Goal: Task Accomplishment & Management: Manage account settings

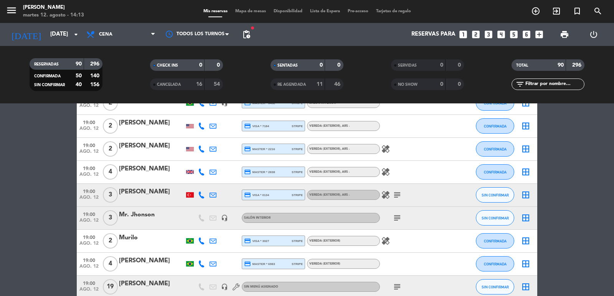
scroll to position [614, 0]
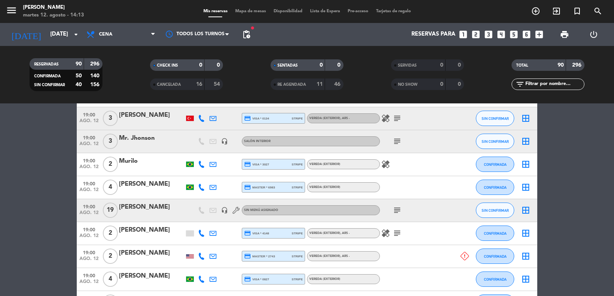
click at [395, 216] on div "subject" at bounding box center [414, 210] width 69 height 23
click at [395, 210] on icon "subject" at bounding box center [396, 210] width 9 height 9
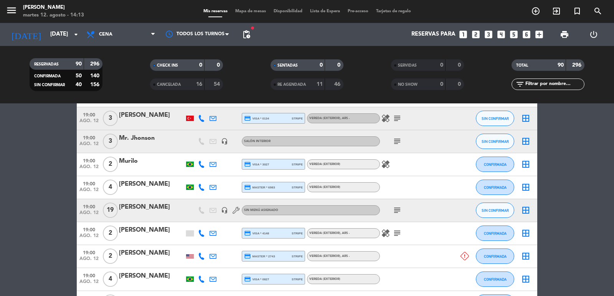
click at [394, 212] on icon "subject" at bounding box center [396, 210] width 9 height 9
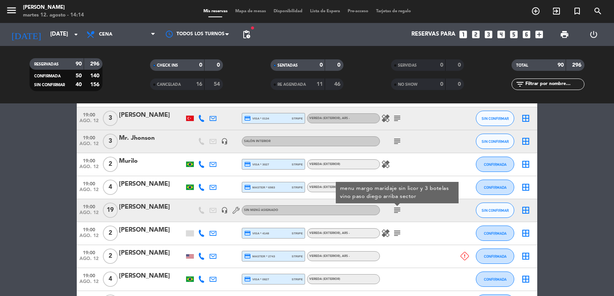
drag, startPoint x: 118, startPoint y: 202, endPoint x: 157, endPoint y: 207, distance: 39.5
click at [157, 207] on div "19:00 ago. 12 19 nuria rebon headset_mic Sin menú asignado subject menu margo m…" at bounding box center [307, 210] width 460 height 23
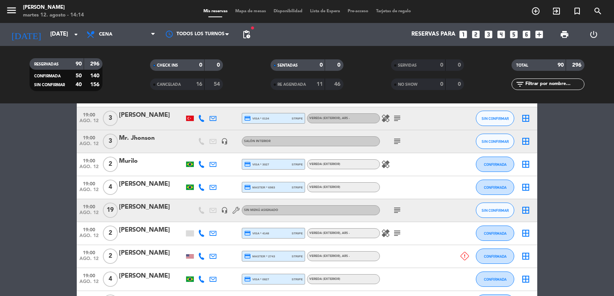
copy div "nuria rebon"
click at [93, 209] on span "19:00" at bounding box center [88, 206] width 19 height 9
click at [140, 212] on div "nuria rebon" at bounding box center [151, 207] width 65 height 10
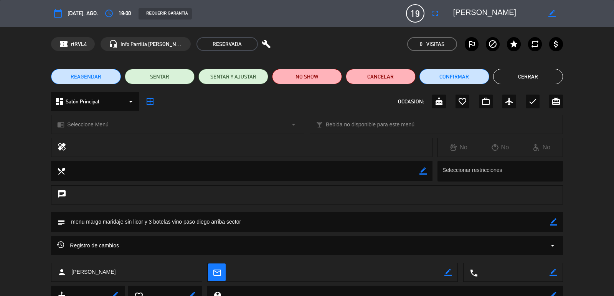
click at [552, 248] on icon "arrow_drop_down" at bounding box center [552, 245] width 9 height 9
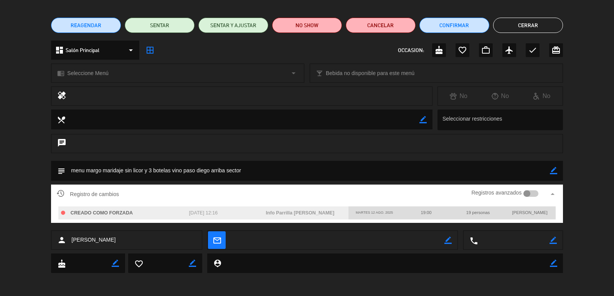
scroll to position [0, 0]
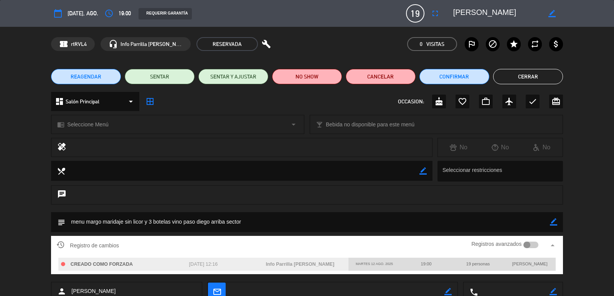
click at [515, 73] on button "Cerrar" at bounding box center [528, 76] width 70 height 15
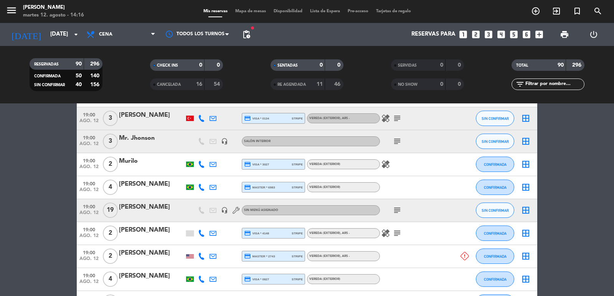
click at [45, 43] on div "today mar. 12 ago. arrow_drop_down" at bounding box center [44, 34] width 77 height 23
click at [51, 33] on input "mar. 12 ago." at bounding box center [83, 34] width 74 height 15
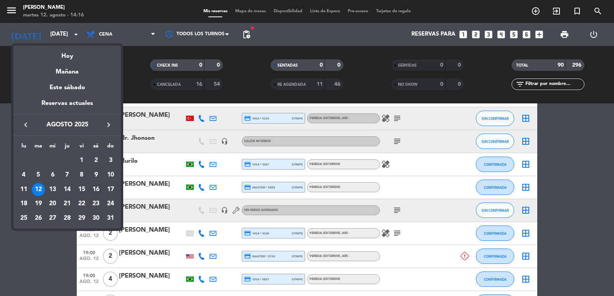
click at [96, 184] on div "16" at bounding box center [95, 189] width 13 height 13
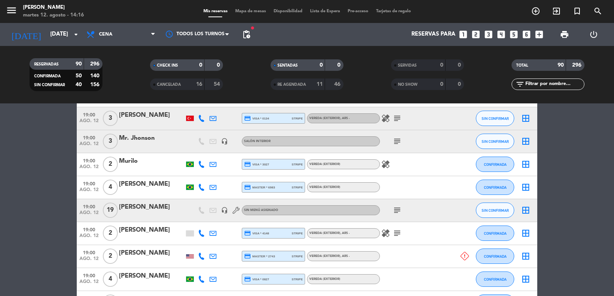
type input "sáb. 16 ago."
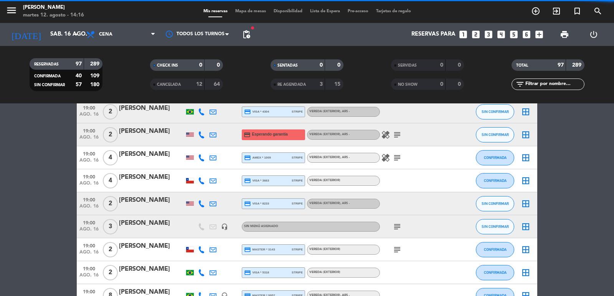
scroll to position [584, 0]
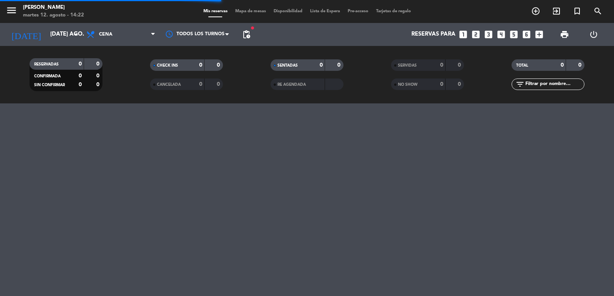
click at [572, 84] on input "text" at bounding box center [553, 84] width 59 height 8
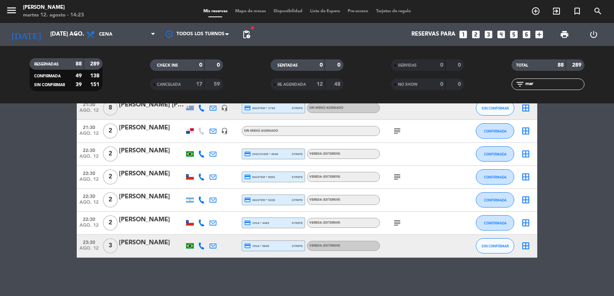
scroll to position [144, 0]
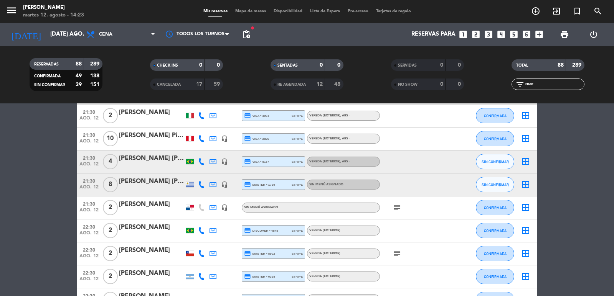
type input "mar"
click at [183, 82] on div "CANCELADA" at bounding box center [169, 84] width 35 height 9
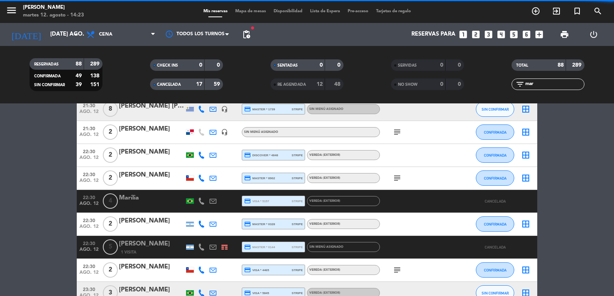
scroll to position [221, 0]
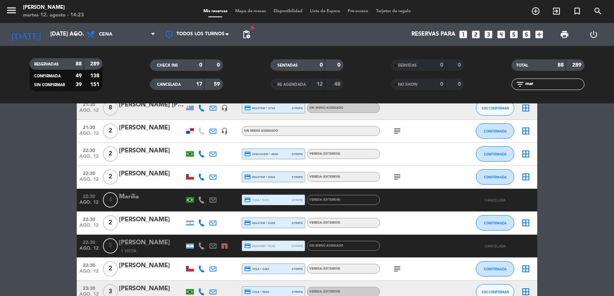
drag, startPoint x: 541, startPoint y: 86, endPoint x: 468, endPoint y: 90, distance: 73.0
click at [454, 101] on div "RESERVADAS 88 289 CONFIRMADA 49 138 SIN CONFIRMAR 39 151 CHECK INS 0 0 CANCELAD…" at bounding box center [307, 75] width 614 height 58
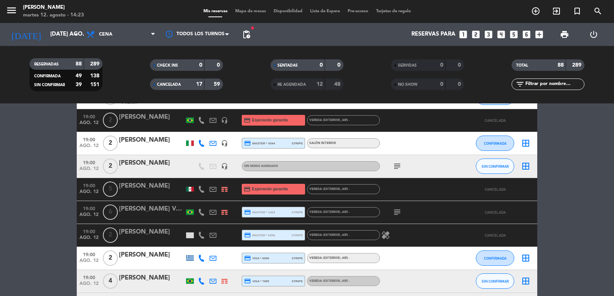
scroll to position [1748, 0]
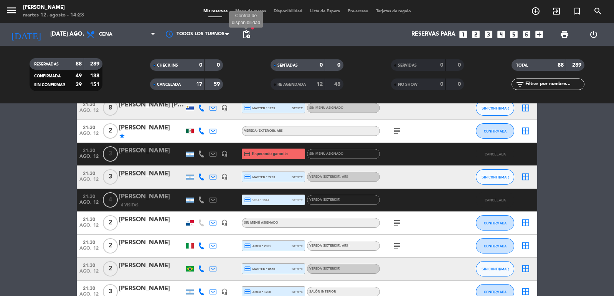
click at [247, 31] on span "pending_actions" at bounding box center [246, 34] width 9 height 9
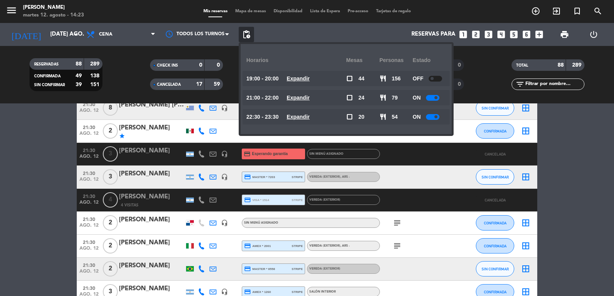
click at [301, 121] on span "Expandir" at bounding box center [297, 117] width 23 height 9
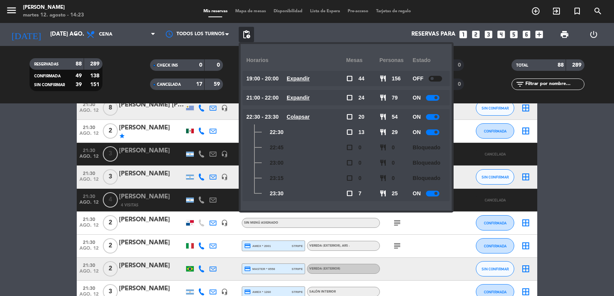
click at [310, 117] on u "Colapsar" at bounding box center [297, 117] width 23 height 6
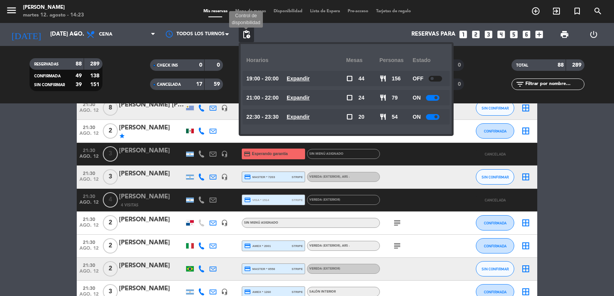
click at [247, 35] on span "pending_actions" at bounding box center [246, 34] width 9 height 9
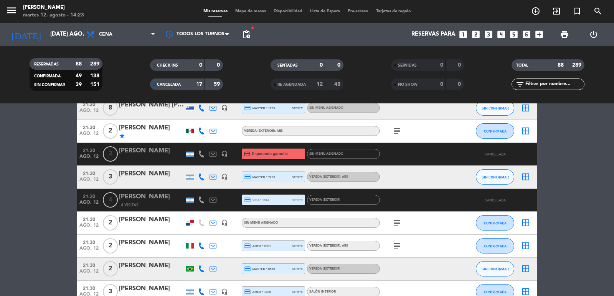
click at [189, 88] on div "17" at bounding box center [194, 84] width 15 height 9
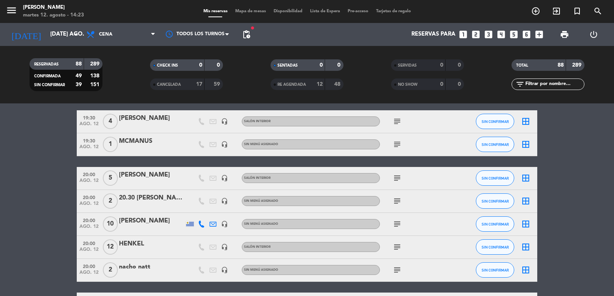
scroll to position [767, 0]
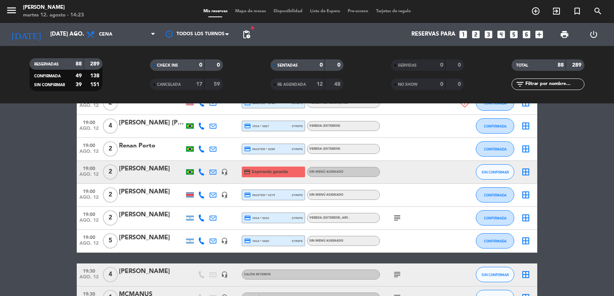
click at [87, 171] on span "19:00" at bounding box center [88, 168] width 19 height 9
click at [160, 174] on div "sara fernandes" at bounding box center [151, 169] width 65 height 10
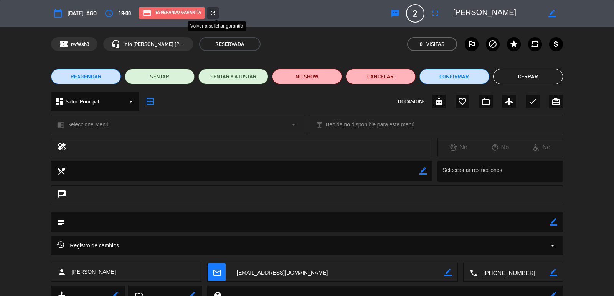
click at [218, 9] on div "refresh" at bounding box center [213, 13] width 12 height 12
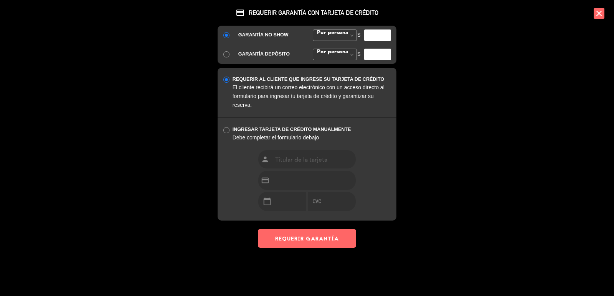
click at [375, 41] on input "number" at bounding box center [377, 36] width 27 height 12
type input "35000"
click at [305, 240] on button "REQUERIR GARANTÍA" at bounding box center [307, 238] width 98 height 19
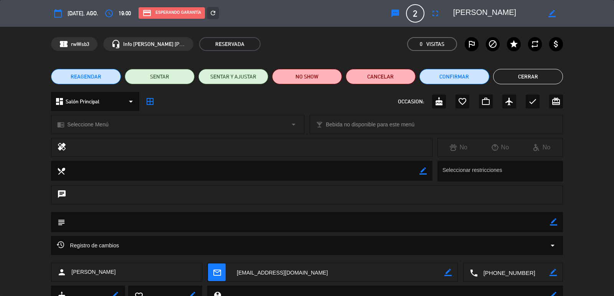
click at [520, 76] on button "Cerrar" at bounding box center [528, 76] width 70 height 15
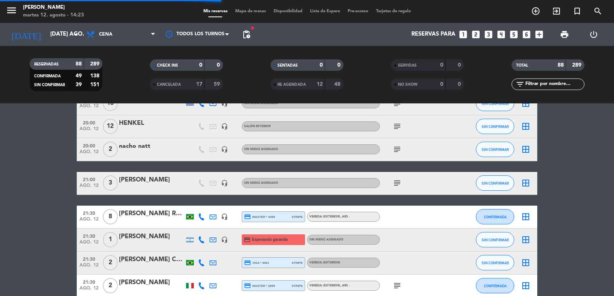
scroll to position [1074, 0]
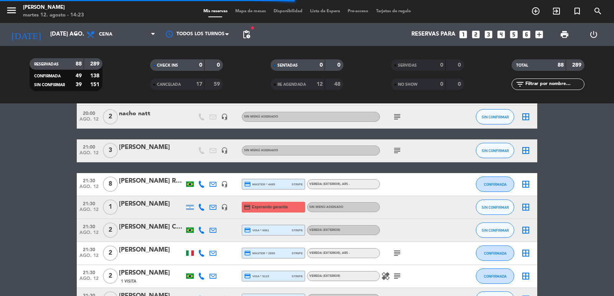
click at [86, 207] on span "21:30" at bounding box center [88, 203] width 19 height 9
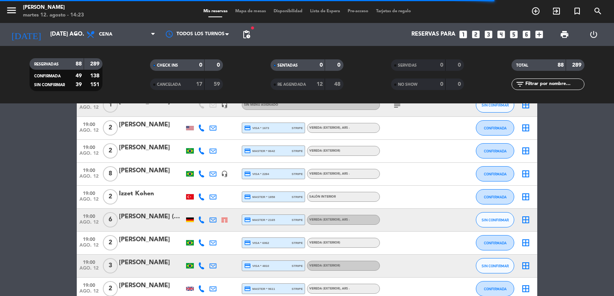
scroll to position [0, 0]
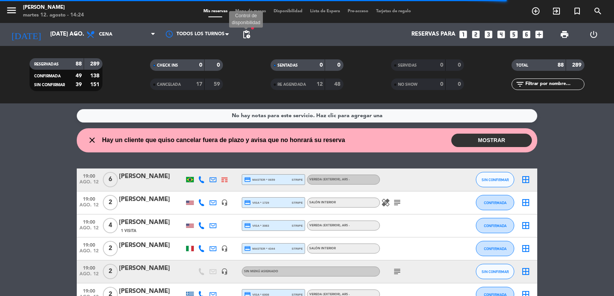
click at [249, 30] on span "pending_actions" at bounding box center [246, 34] width 9 height 9
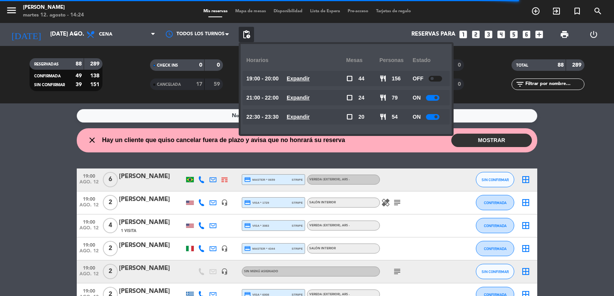
click at [310, 76] on u "Expandir" at bounding box center [297, 79] width 23 height 6
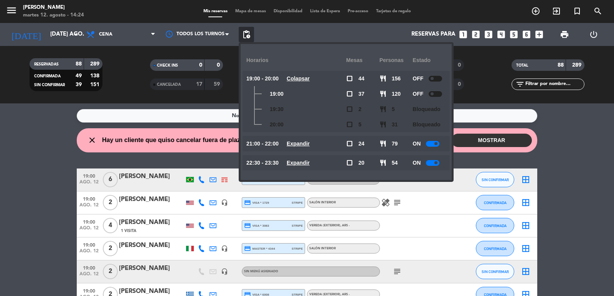
click at [310, 76] on u "Colapsar" at bounding box center [297, 79] width 23 height 6
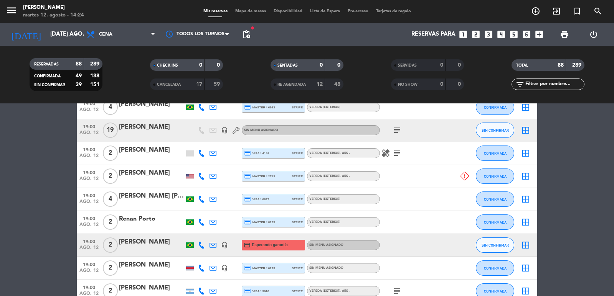
scroll to position [690, 0]
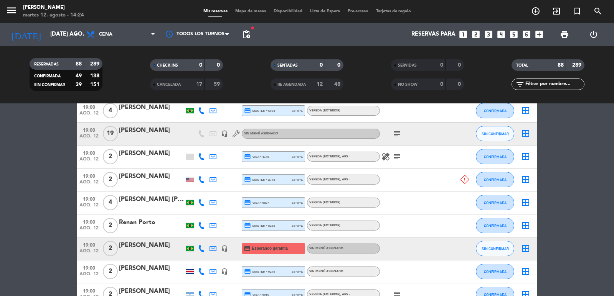
click at [390, 131] on div "subject" at bounding box center [414, 134] width 69 height 23
click at [394, 132] on icon "subject" at bounding box center [396, 133] width 9 height 9
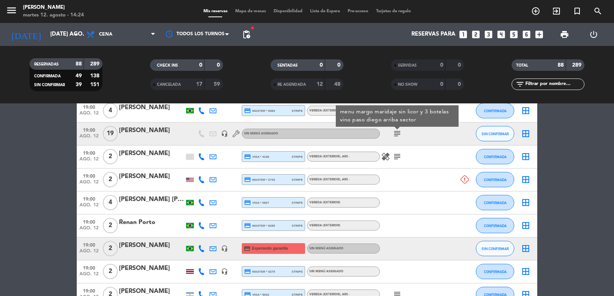
click at [465, 176] on icon at bounding box center [464, 180] width 8 height 8
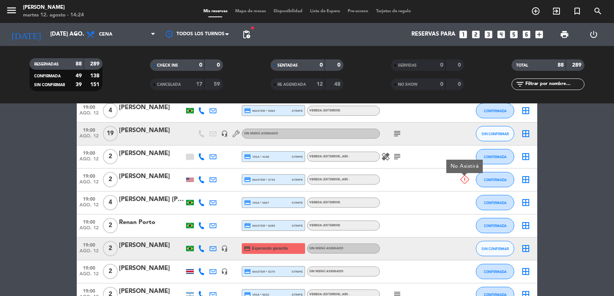
click at [148, 180] on div "Paulo Pires" at bounding box center [151, 177] width 65 height 10
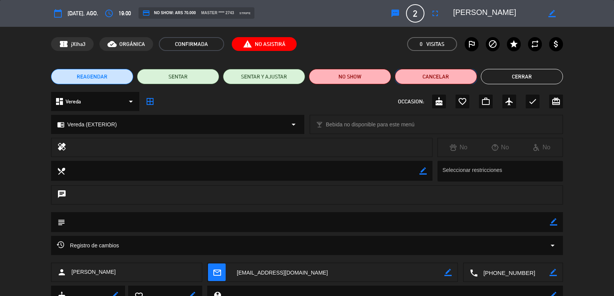
click at [426, 77] on button "Cancelar" at bounding box center [436, 76] width 82 height 15
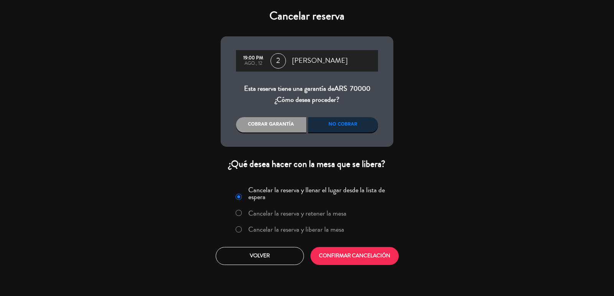
click at [345, 126] on div "No cobrar" at bounding box center [343, 124] width 70 height 15
click at [364, 260] on button "CONFIRMAR CANCELACIÓN" at bounding box center [354, 256] width 88 height 18
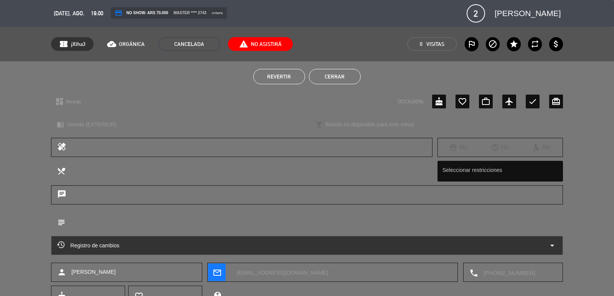
click at [341, 82] on button "Cerrar" at bounding box center [335, 76] width 52 height 15
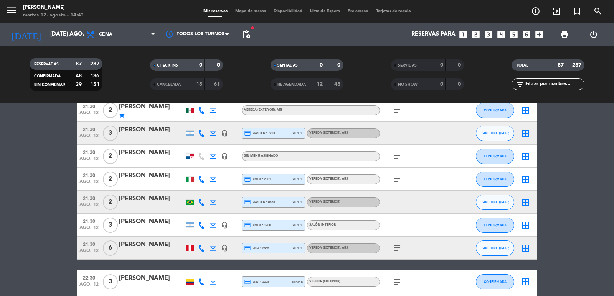
scroll to position [1433, 0]
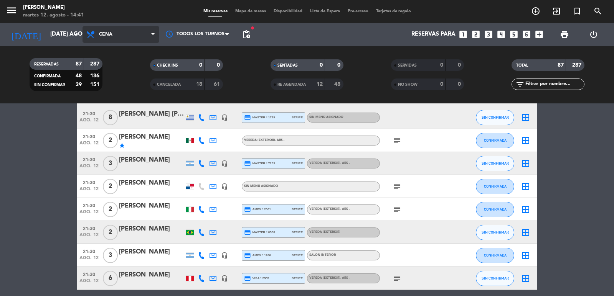
click at [93, 37] on icon at bounding box center [91, 34] width 11 height 9
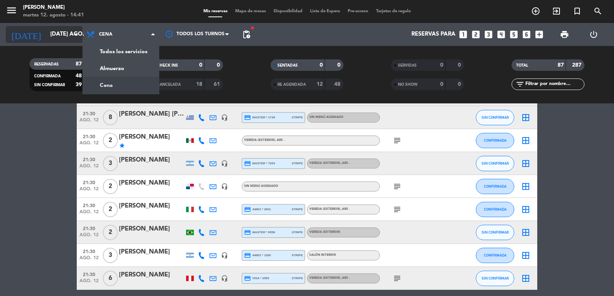
click at [70, 36] on input "mar. 12 ago." at bounding box center [83, 34] width 74 height 15
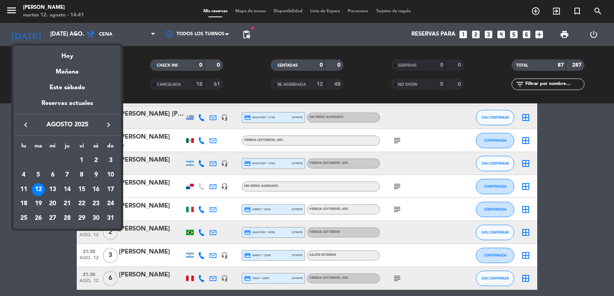
click at [60, 189] on td "14" at bounding box center [67, 190] width 15 height 15
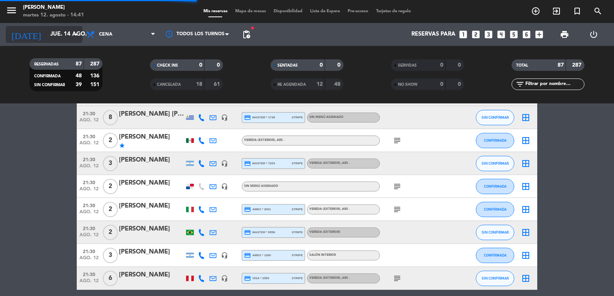
click at [73, 38] on icon "arrow_drop_down" at bounding box center [75, 34] width 9 height 9
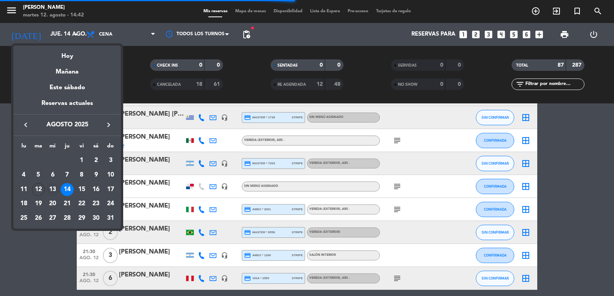
click at [51, 187] on div "13" at bounding box center [52, 189] width 13 height 13
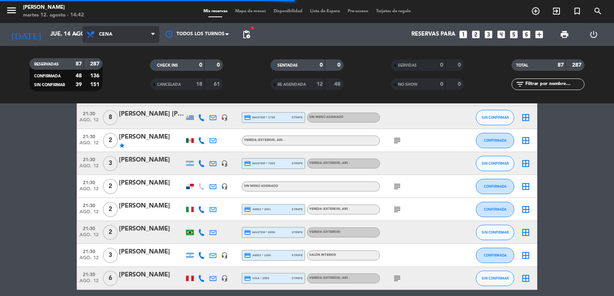
type input "mié. 13 ago."
click at [106, 32] on span "Cena" at bounding box center [105, 34] width 13 height 5
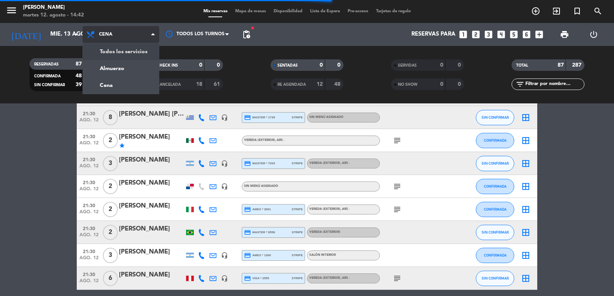
click at [114, 58] on div "menu Don Julio martes 12. agosto - 14:42 Mis reservas Mapa de mesas Disponibili…" at bounding box center [307, 52] width 614 height 104
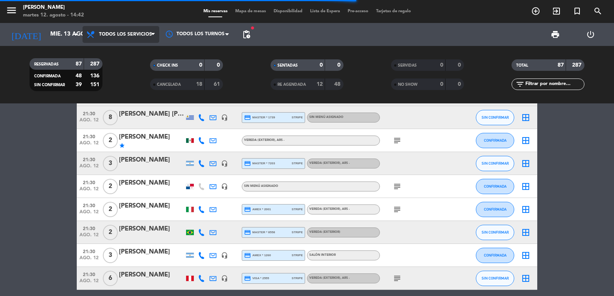
click at [124, 36] on span "Todos los servicios" at bounding box center [125, 34] width 53 height 5
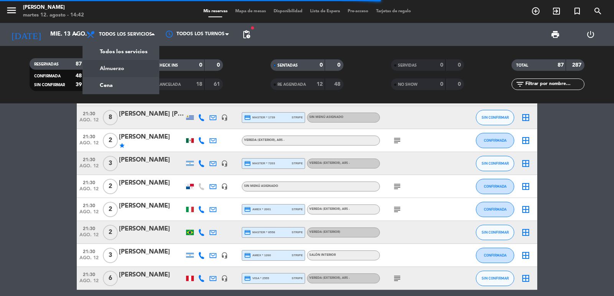
drag, startPoint x: 130, startPoint y: 63, endPoint x: 182, endPoint y: 55, distance: 52.3
click at [130, 63] on div "menu Don Julio martes 12. agosto - 14:42 Mis reservas Mapa de mesas Disponibili…" at bounding box center [307, 52] width 614 height 104
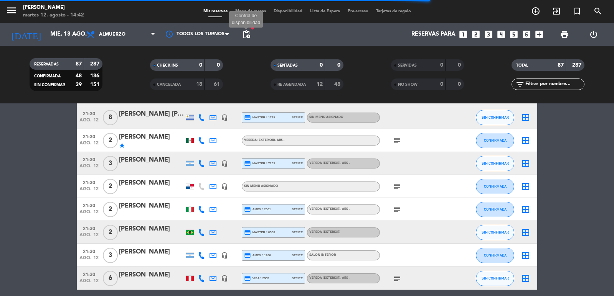
click at [244, 32] on span "pending_actions" at bounding box center [246, 34] width 9 height 9
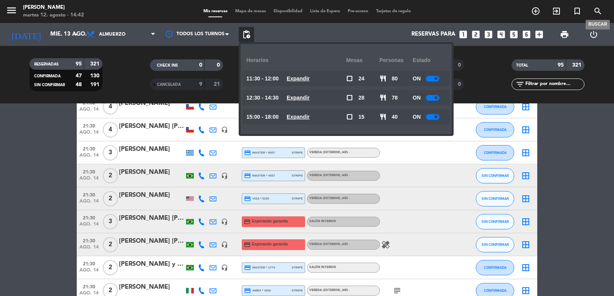
click at [595, 10] on icon "search" at bounding box center [597, 11] width 9 height 9
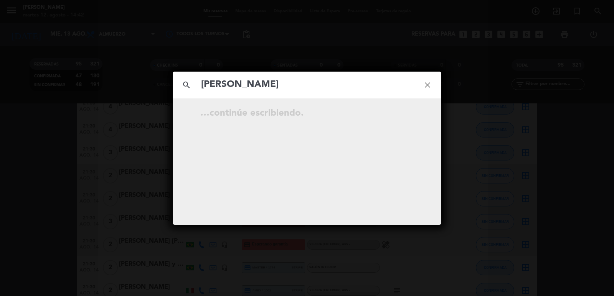
type input "Kimberly Culbertson"
click at [423, 87] on icon "close" at bounding box center [427, 85] width 28 height 28
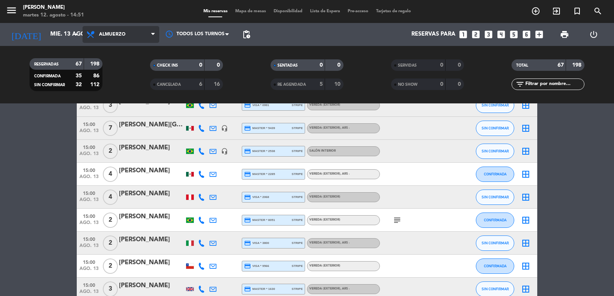
click at [82, 36] on span "Almuerzo" at bounding box center [120, 34] width 77 height 17
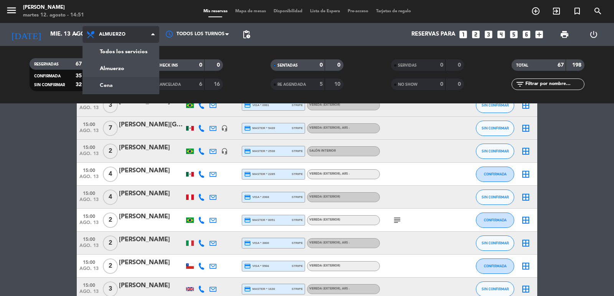
click at [116, 86] on div "menu Don Julio martes 12. agosto - 14:51 Mis reservas Mapa de mesas Disponibili…" at bounding box center [307, 52] width 614 height 104
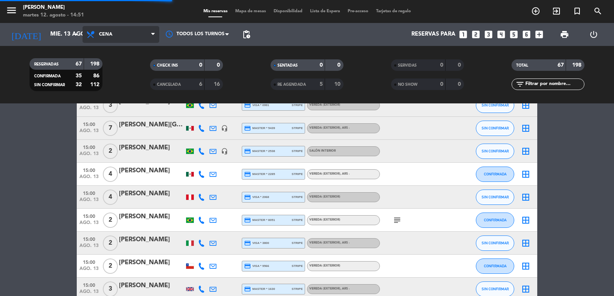
click at [95, 40] on span "Cena" at bounding box center [120, 34] width 77 height 17
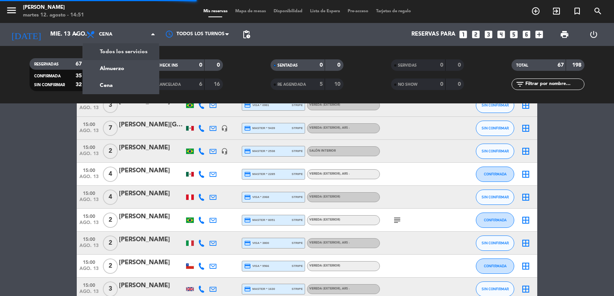
click at [114, 68] on div "menu Don Julio martes 12. agosto - 14:51 Mis reservas Mapa de mesas Disponibili…" at bounding box center [307, 52] width 614 height 104
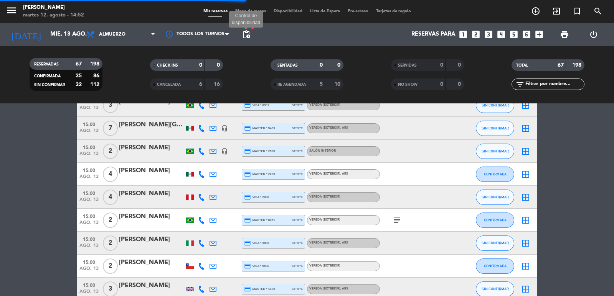
click at [249, 38] on span "pending_actions" at bounding box center [246, 34] width 9 height 9
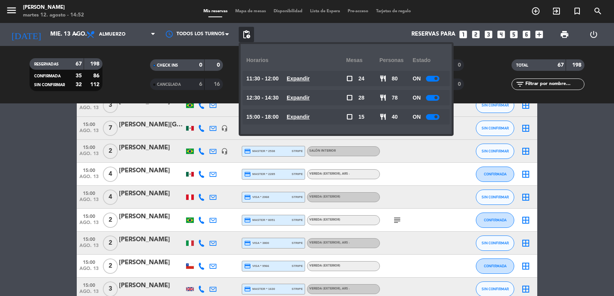
click at [306, 79] on u "Expandir" at bounding box center [297, 79] width 23 height 6
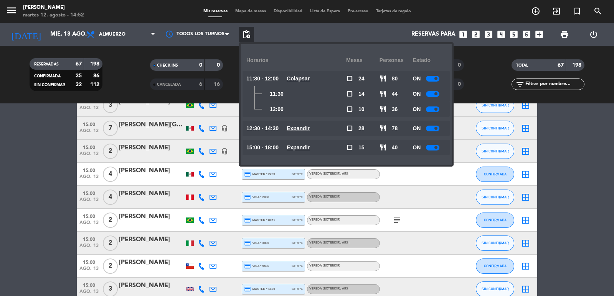
click at [477, 34] on icon "looks_two" at bounding box center [476, 35] width 10 height 10
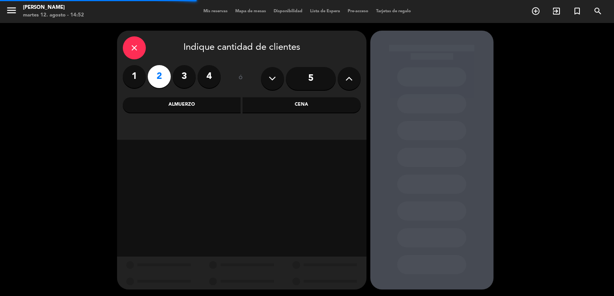
click at [217, 102] on div "Almuerzo" at bounding box center [182, 104] width 118 height 15
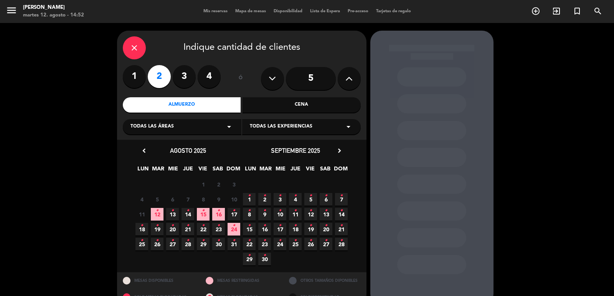
click at [168, 214] on span "13 •" at bounding box center [172, 214] width 13 height 13
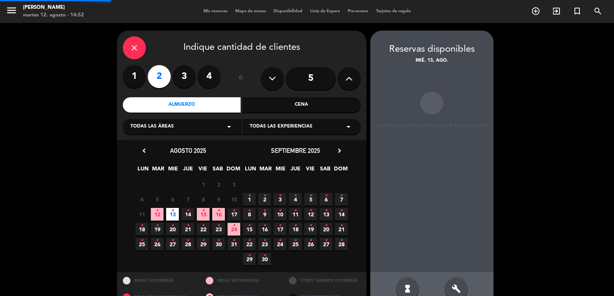
scroll to position [16, 0]
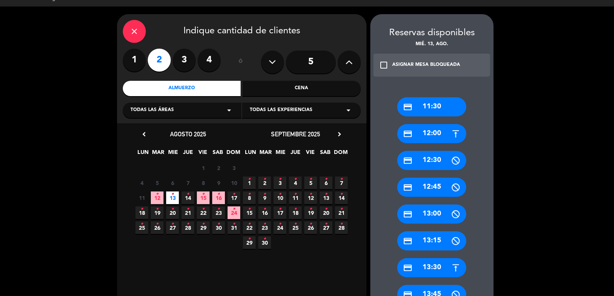
click at [426, 134] on div "credit_card 12:00" at bounding box center [431, 133] width 69 height 19
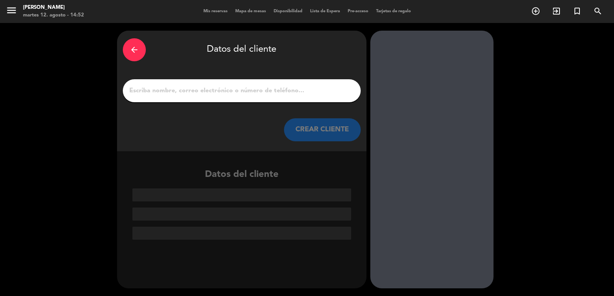
click at [349, 130] on button "CREAR CLIENTE" at bounding box center [322, 130] width 77 height 23
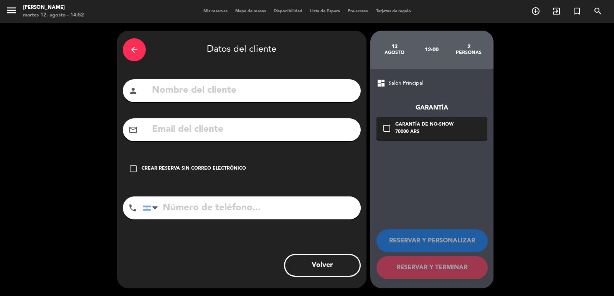
click at [327, 93] on input "text" at bounding box center [253, 91] width 204 height 16
click at [219, 87] on input "text" at bounding box center [253, 91] width 204 height 16
click at [165, 92] on input "valria" at bounding box center [253, 91] width 204 height 16
type input "valeria"
click at [194, 130] on input "text" at bounding box center [253, 130] width 204 height 16
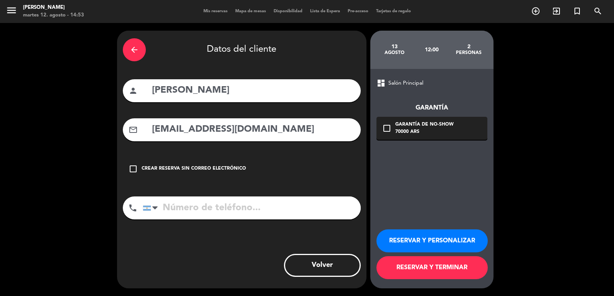
type input "pesikovavaleria@gmail.com"
click at [244, 212] on input "tel" at bounding box center [252, 208] width 218 height 23
type input "+15715779489"
click at [484, 136] on div "check_box_outline_blank Garantía de no-show 70000 ARS" at bounding box center [431, 128] width 111 height 23
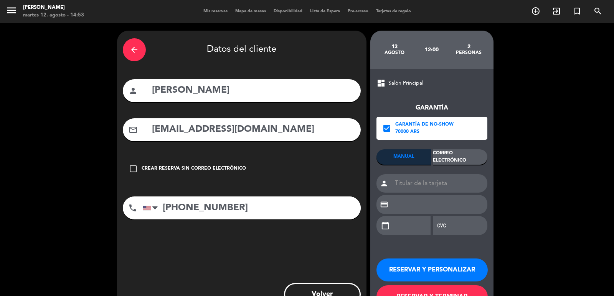
click at [474, 156] on div "Correo Electrónico" at bounding box center [460, 157] width 54 height 15
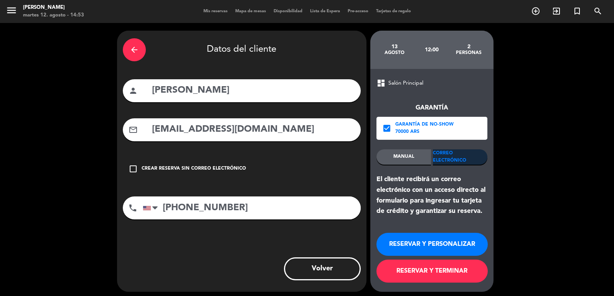
click at [420, 252] on button "RESERVAR Y PERSONALIZAR" at bounding box center [431, 244] width 111 height 23
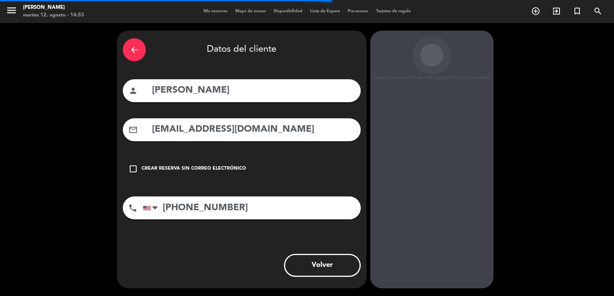
scroll to position [10, 0]
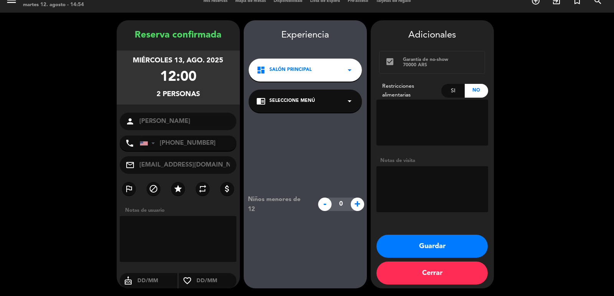
click at [460, 247] on button "Guardar" at bounding box center [431, 246] width 111 height 23
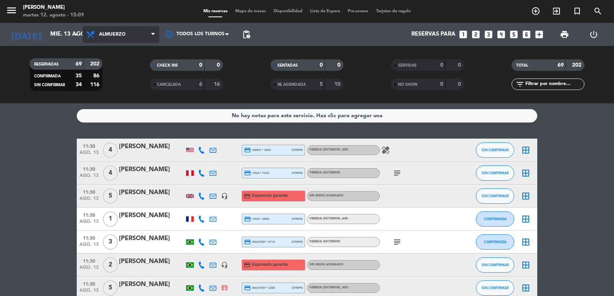
click at [103, 41] on span "Almuerzo" at bounding box center [120, 34] width 77 height 17
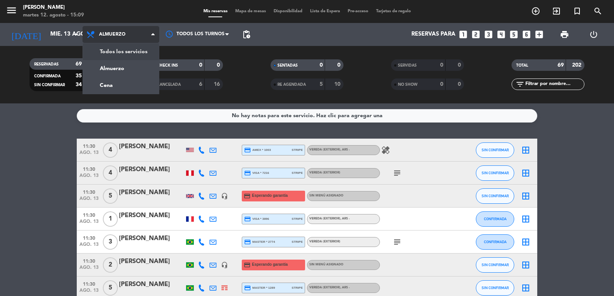
click at [102, 52] on div "menu Don Julio martes 12. agosto - 15:09 Mis reservas Mapa de mesas Disponibili…" at bounding box center [307, 52] width 614 height 104
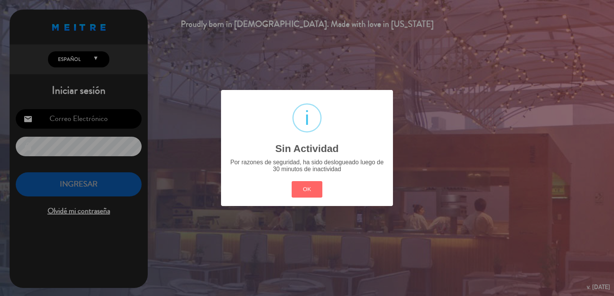
type input "[EMAIL_ADDRESS][DOMAIN_NAME]"
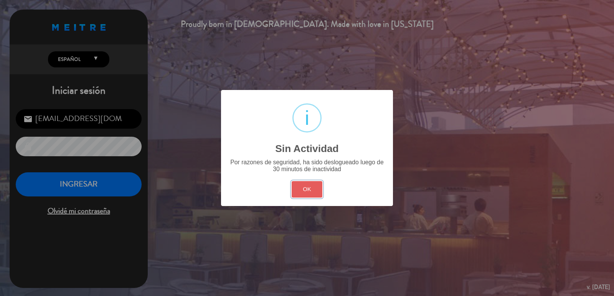
click at [302, 193] on button "OK" at bounding box center [306, 189] width 31 height 16
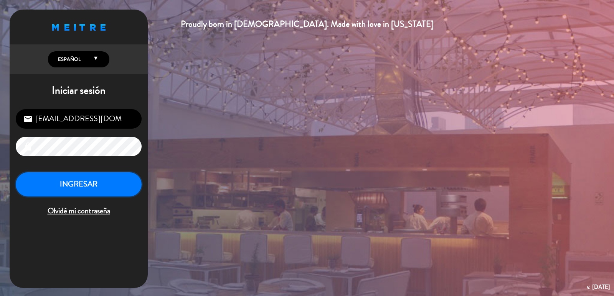
click at [97, 183] on button "INGRESAR" at bounding box center [79, 185] width 126 height 24
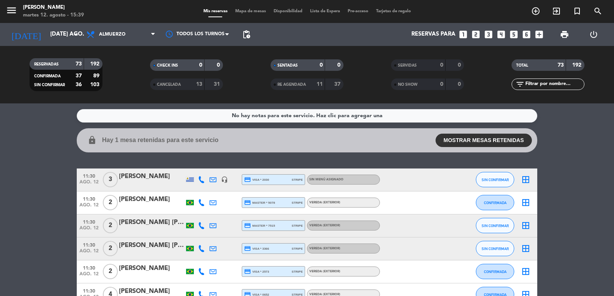
click at [503, 34] on icon "looks_4" at bounding box center [501, 35] width 10 height 10
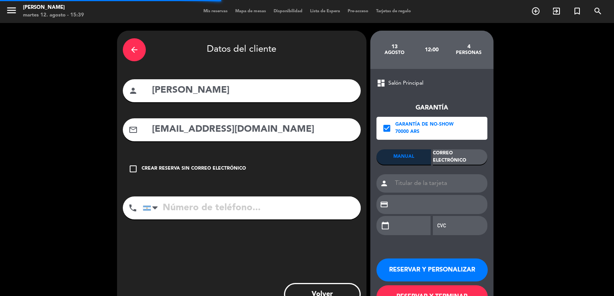
click at [137, 50] on icon "arrow_back" at bounding box center [134, 49] width 9 height 9
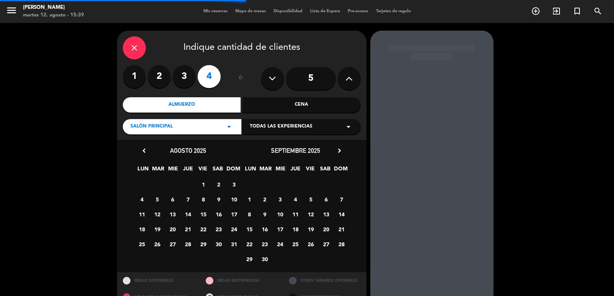
click at [137, 50] on icon "close" at bounding box center [134, 47] width 9 height 9
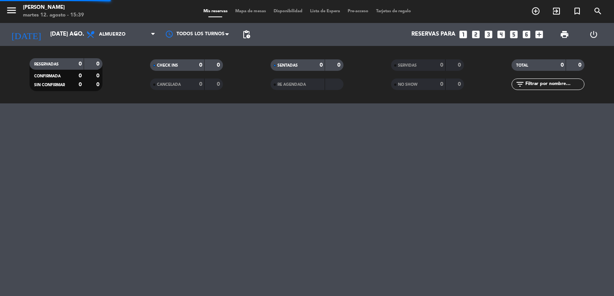
click at [502, 36] on icon "looks_4" at bounding box center [501, 35] width 10 height 10
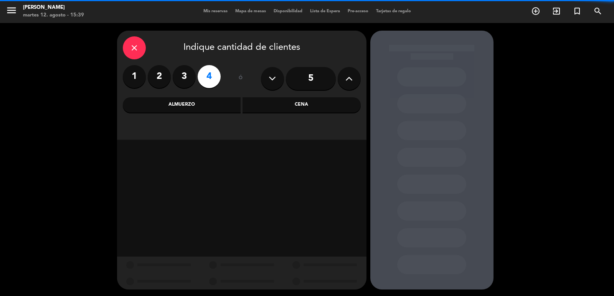
click at [295, 99] on div "Cena" at bounding box center [301, 104] width 118 height 15
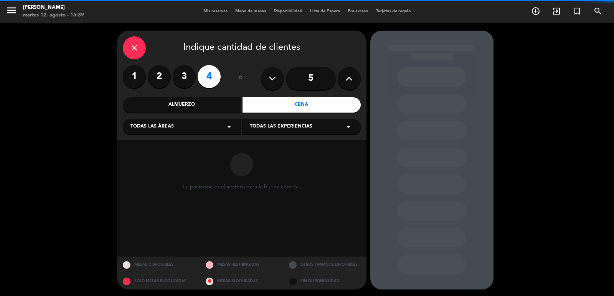
click at [171, 128] on span "Todas las áreas" at bounding box center [151, 127] width 43 height 8
click at [150, 191] on div "Salón Principal" at bounding box center [181, 192] width 103 height 8
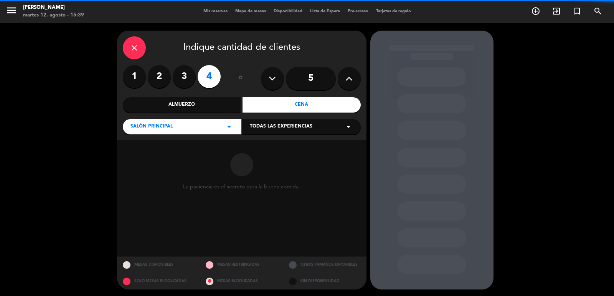
click at [270, 129] on span "Todas las experiencias" at bounding box center [281, 127] width 63 height 8
click at [264, 144] on div "Dining room" at bounding box center [301, 146] width 103 height 8
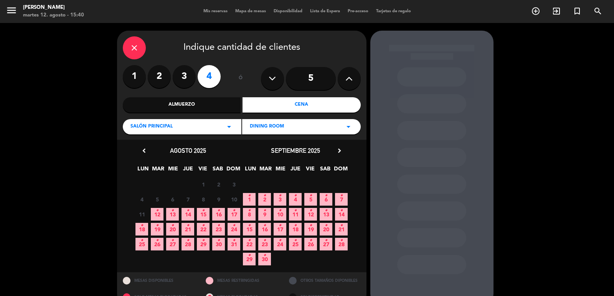
click at [160, 215] on span "12 •" at bounding box center [157, 214] width 13 height 13
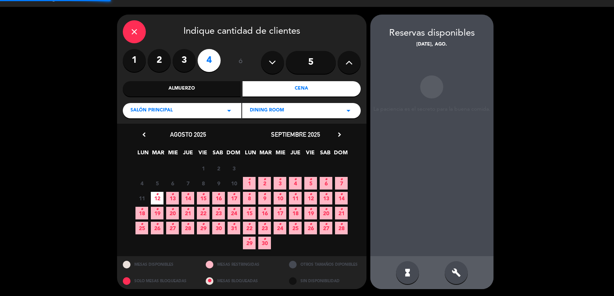
scroll to position [16, 0]
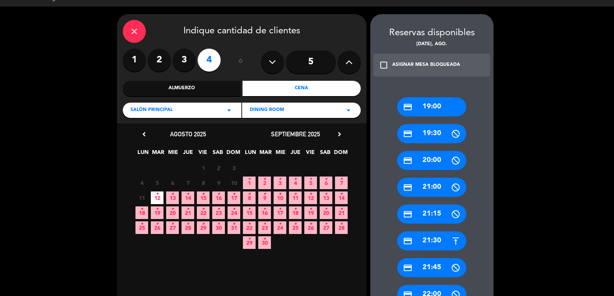
click at [418, 243] on div "credit_card 21:30" at bounding box center [431, 241] width 69 height 19
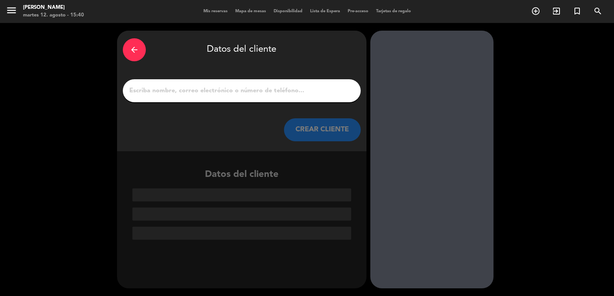
scroll to position [0, 0]
click at [213, 91] on input "1" at bounding box center [241, 91] width 226 height 11
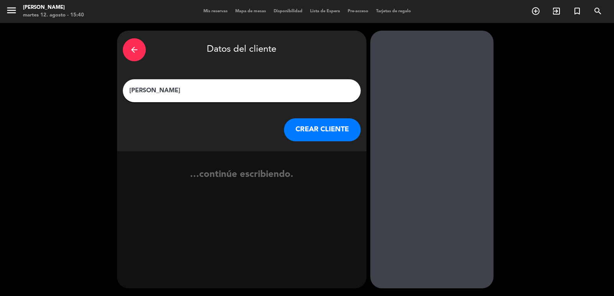
type input "Agustin Brañas"
click at [321, 122] on button "CREAR CLIENTE" at bounding box center [322, 130] width 77 height 23
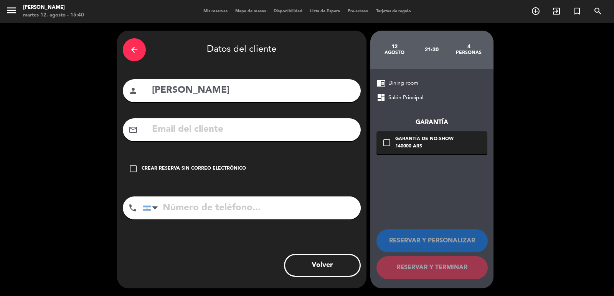
click at [220, 173] on div "Crear reserva sin correo electrónico" at bounding box center [194, 169] width 104 height 8
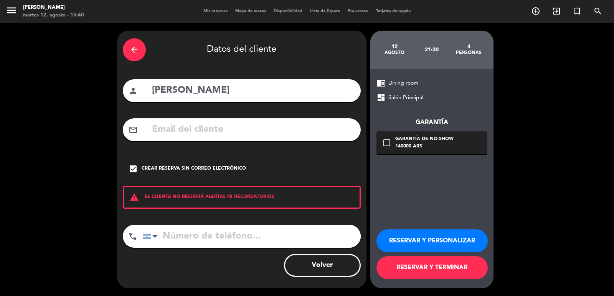
click at [428, 242] on button "RESERVAR Y PERSONALIZAR" at bounding box center [431, 241] width 111 height 23
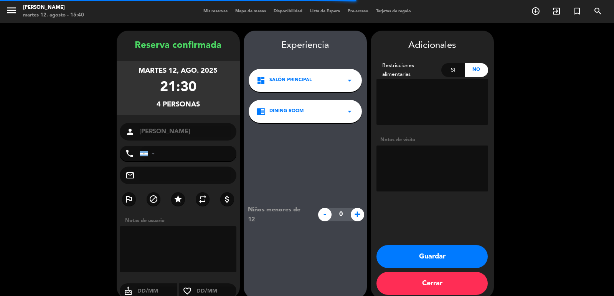
scroll to position [10, 0]
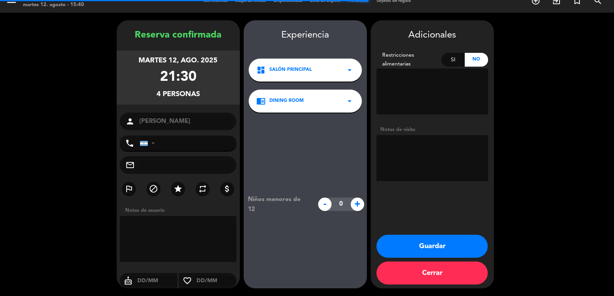
click at [436, 138] on textarea at bounding box center [432, 158] width 112 height 46
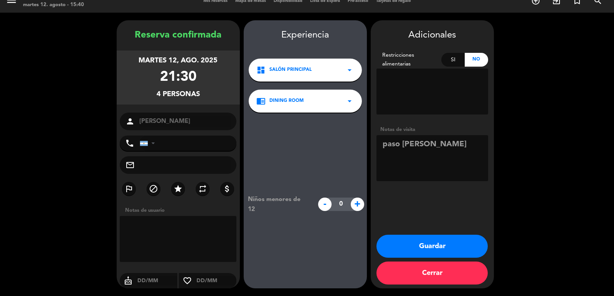
type textarea "paso valeria"
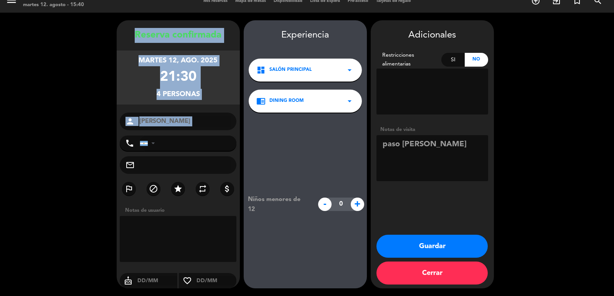
drag, startPoint x: 132, startPoint y: 30, endPoint x: 208, endPoint y: 135, distance: 129.3
click at [208, 135] on div "Reserva confirmada martes 12, ago. 2025 21:30 4 personas person Agustin Brañas …" at bounding box center [178, 162] width 123 height 268
copy div "Reserva confirmada martes 12, ago. 2025 21:30 4 personas person"
click at [416, 237] on button "Guardar" at bounding box center [431, 246] width 111 height 23
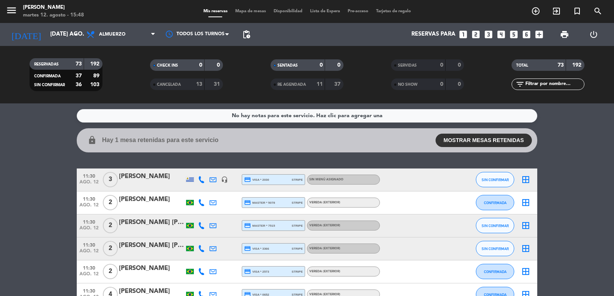
click at [98, 29] on span "Almuerzo" at bounding box center [120, 34] width 77 height 17
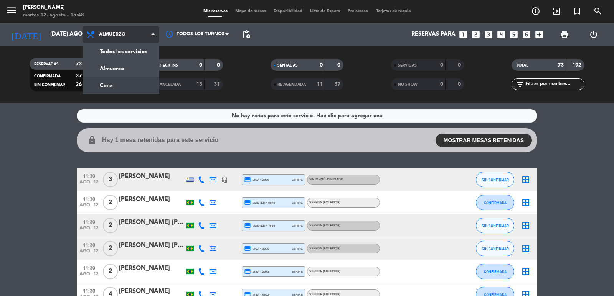
click at [123, 81] on div "menu Don Julio martes 12. agosto - 15:48 Mis reservas Mapa de mesas Disponibili…" at bounding box center [307, 52] width 614 height 104
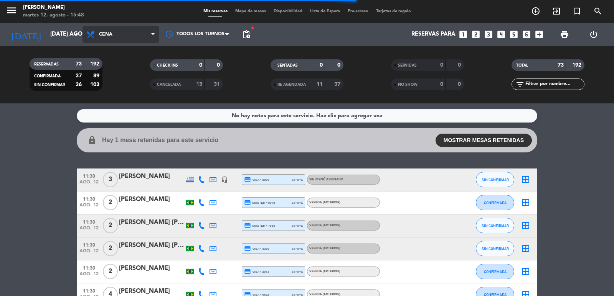
click at [149, 32] on span "Cena" at bounding box center [120, 34] width 77 height 17
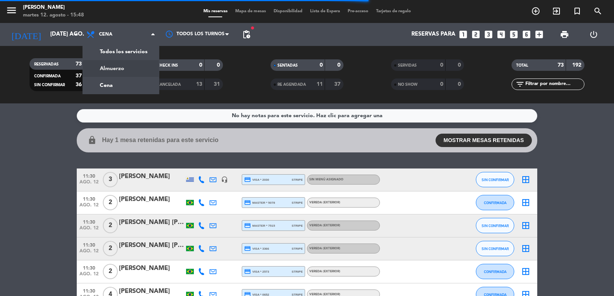
click at [140, 66] on div "menu Don Julio martes 12. agosto - 15:48 Mis reservas Mapa de mesas Disponibili…" at bounding box center [307, 52] width 614 height 104
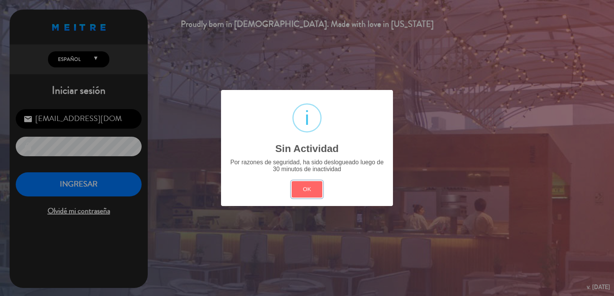
drag, startPoint x: 315, startPoint y: 188, endPoint x: 247, endPoint y: 184, distance: 68.3
click at [314, 188] on button "OK" at bounding box center [306, 189] width 31 height 16
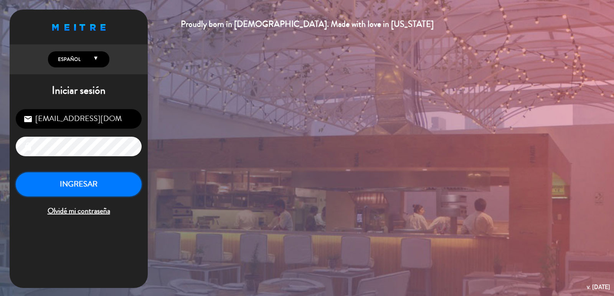
click at [110, 194] on button "INGRESAR" at bounding box center [79, 185] width 126 height 24
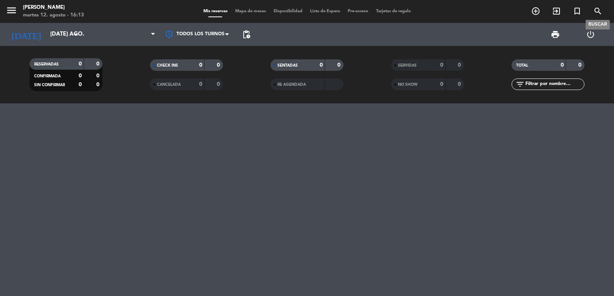
click at [596, 10] on icon "search" at bounding box center [597, 11] width 9 height 9
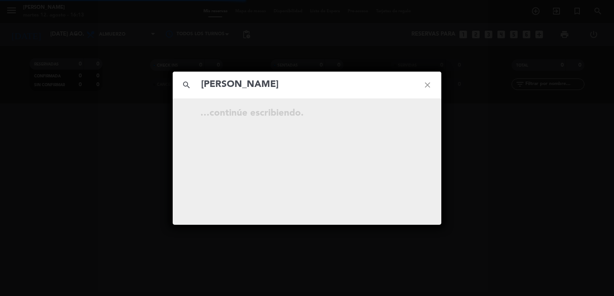
type input "Pia Lackman"
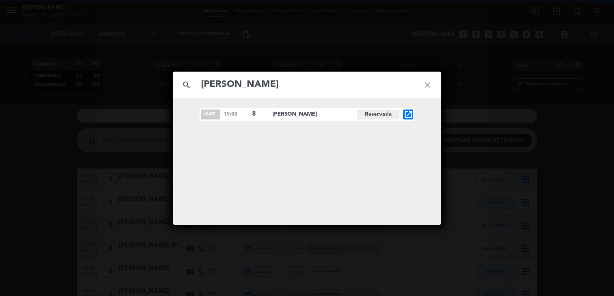
click at [410, 118] on icon "open_in_new" at bounding box center [407, 114] width 9 height 9
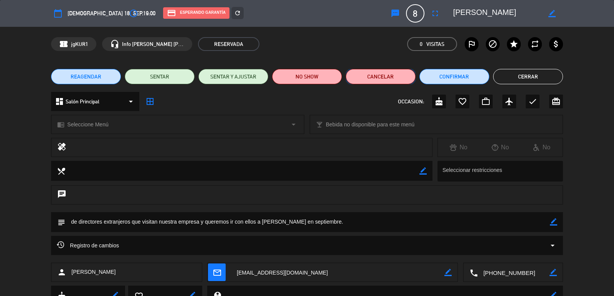
click at [382, 77] on button "Cancelar" at bounding box center [381, 76] width 70 height 15
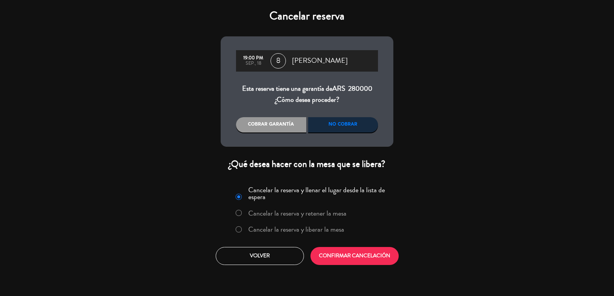
click at [355, 123] on div "No cobrar" at bounding box center [343, 124] width 70 height 15
click at [351, 249] on button "CONFIRMAR CANCELACIÓN" at bounding box center [354, 256] width 88 height 18
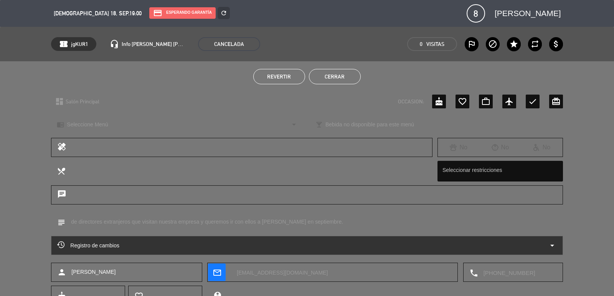
click at [359, 70] on li "Cerrar" at bounding box center [335, 76] width 52 height 15
click at [335, 70] on button "Cerrar" at bounding box center [335, 76] width 52 height 15
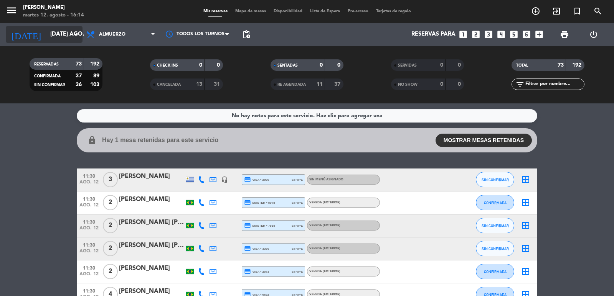
click at [76, 40] on input "mar. 12 ago." at bounding box center [83, 34] width 74 height 15
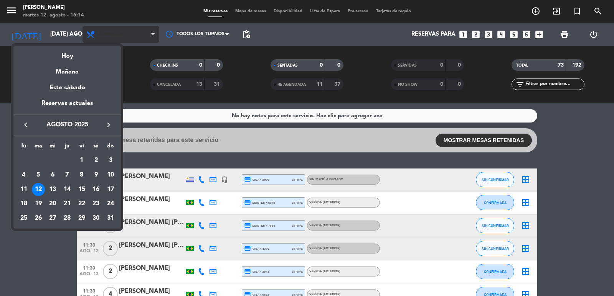
click at [69, 189] on div "14" at bounding box center [67, 189] width 13 height 13
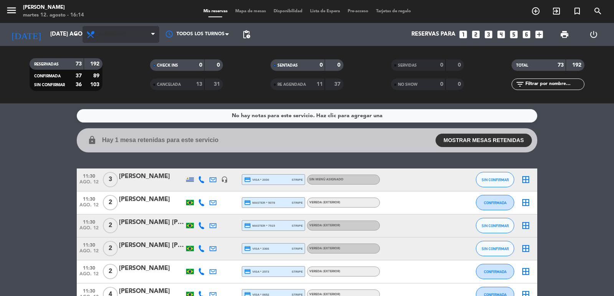
type input "jue. 14 ago."
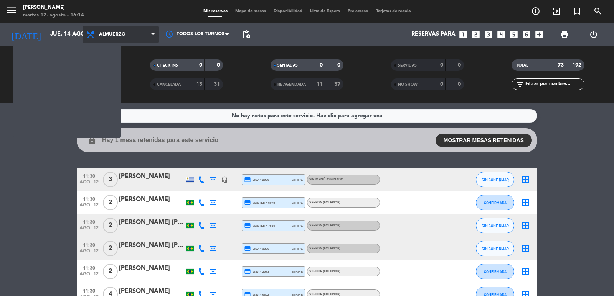
click at [133, 25] on div "Todos los servicios Almuerzo Cena Almuerzo Todos los servicios Almuerzo Cena" at bounding box center [120, 34] width 77 height 23
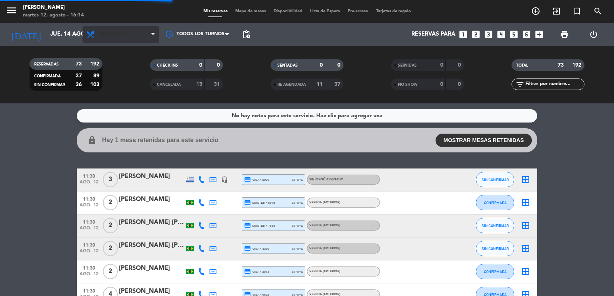
click at [127, 42] on span "Almuerzo" at bounding box center [120, 34] width 77 height 17
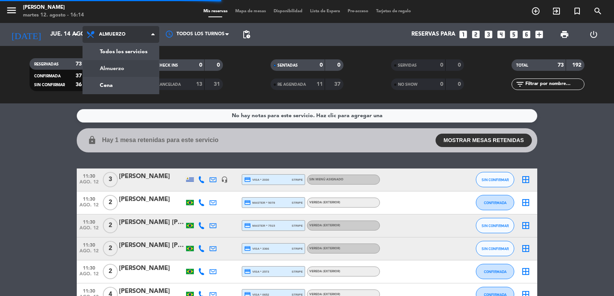
click at [129, 82] on div "menu Don Julio martes 12. agosto - 16:14 Mis reservas Mapa de mesas Disponibili…" at bounding box center [307, 52] width 614 height 104
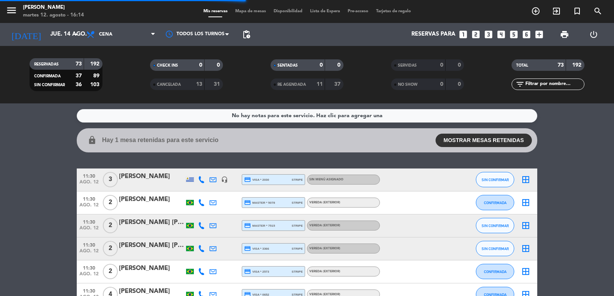
click at [249, 36] on span "pending_actions" at bounding box center [246, 34] width 9 height 9
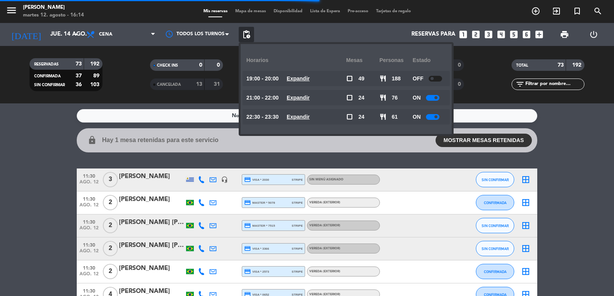
click at [308, 100] on u "Expandir" at bounding box center [297, 98] width 23 height 6
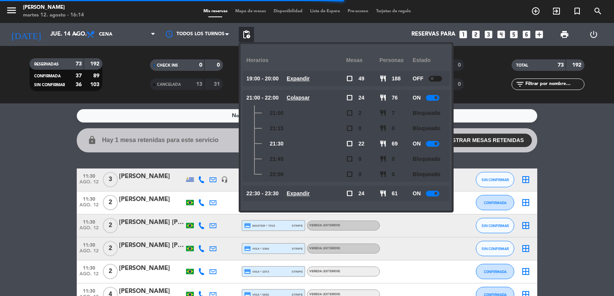
click at [295, 191] on u "Expandir" at bounding box center [297, 194] width 23 height 6
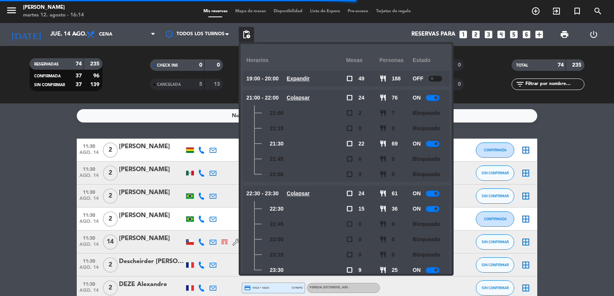
click at [295, 191] on u "Colapsar" at bounding box center [297, 194] width 23 height 6
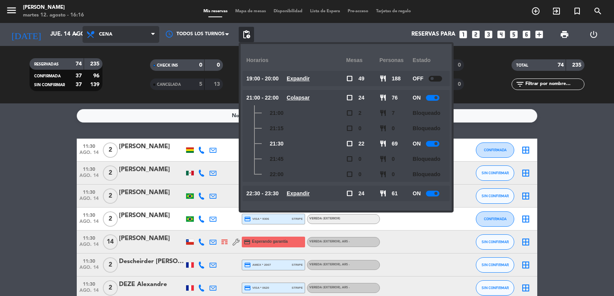
click at [110, 36] on span "Cena" at bounding box center [105, 34] width 13 height 5
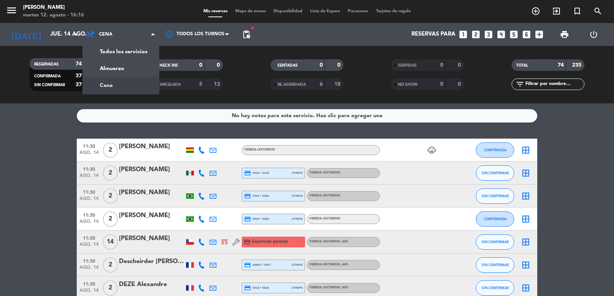
click at [122, 53] on div "menu Don Julio martes 12. agosto - 16:16 Mis reservas Mapa de mesas Disponibili…" at bounding box center [307, 52] width 614 height 104
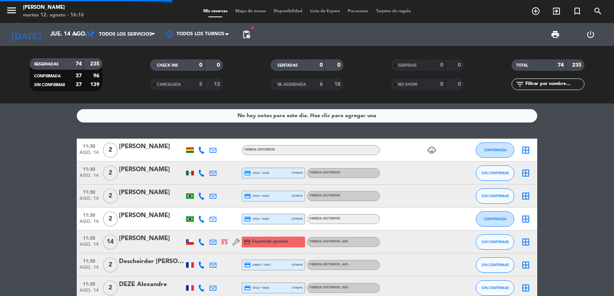
click at [556, 82] on input "text" at bounding box center [553, 84] width 59 height 8
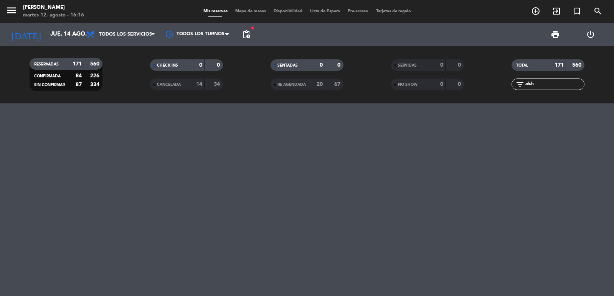
type input "alch"
click at [66, 33] on input "jue. 14 ago." at bounding box center [83, 34] width 74 height 15
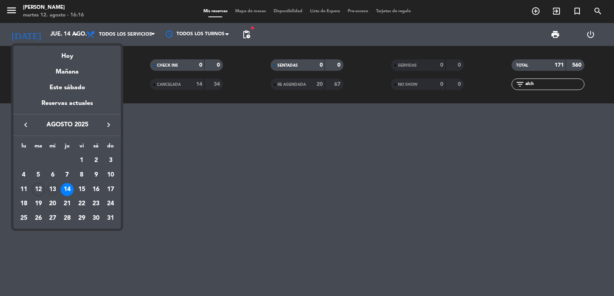
click at [56, 191] on div "13" at bounding box center [52, 189] width 13 height 13
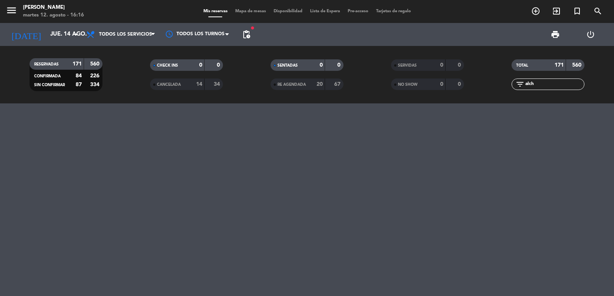
type input "mié. 13 ago."
click at [130, 35] on span "Todos los servicios" at bounding box center [125, 34] width 53 height 5
click at [313, 112] on div at bounding box center [307, 200] width 614 height 193
click at [537, 81] on input "alch" at bounding box center [553, 84] width 59 height 8
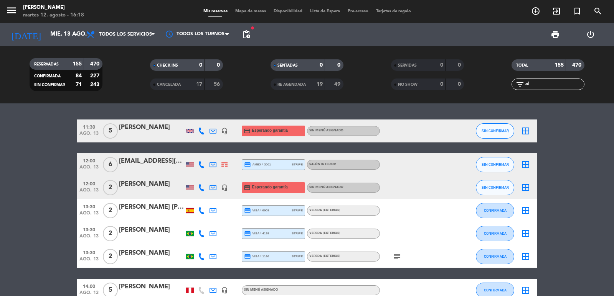
type input "a"
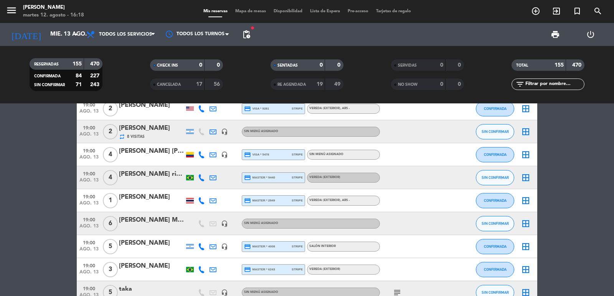
scroll to position [2608, 0]
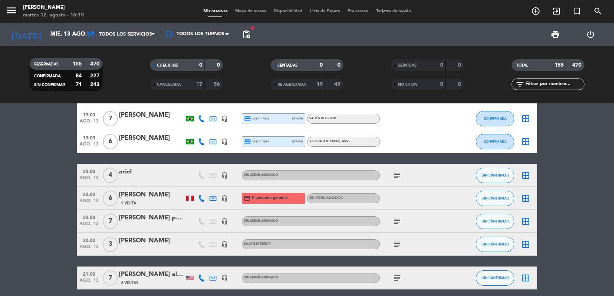
click at [397, 173] on icon "subject" at bounding box center [396, 175] width 9 height 9
click at [398, 219] on icon "subject" at bounding box center [396, 221] width 9 height 9
click at [399, 242] on icon "subject" at bounding box center [396, 244] width 9 height 9
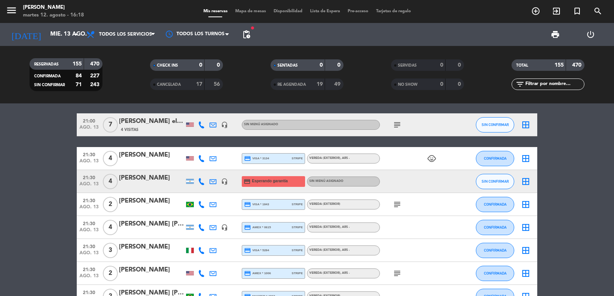
click at [397, 125] on icon "subject" at bounding box center [396, 124] width 9 height 9
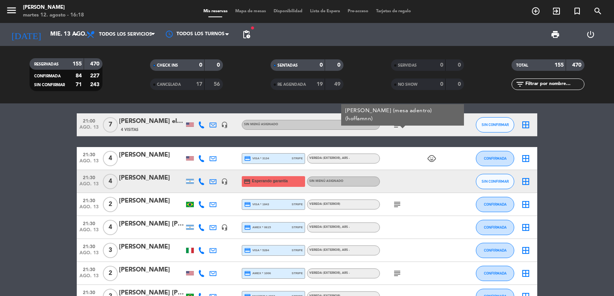
click at [396, 202] on icon "subject" at bounding box center [396, 204] width 9 height 9
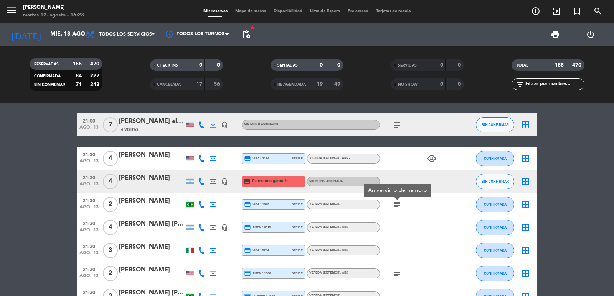
click at [536, 81] on input "text" at bounding box center [553, 84] width 59 height 8
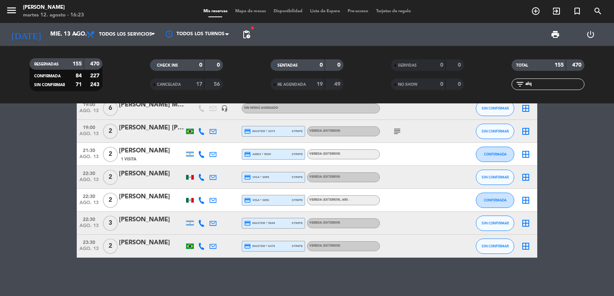
scroll to position [0, 0]
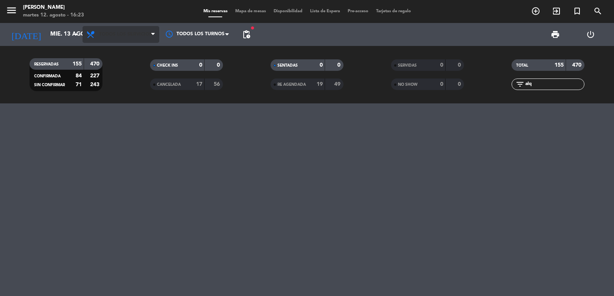
type input "alq"
click at [124, 34] on span "Todos los servicios" at bounding box center [125, 34] width 53 height 5
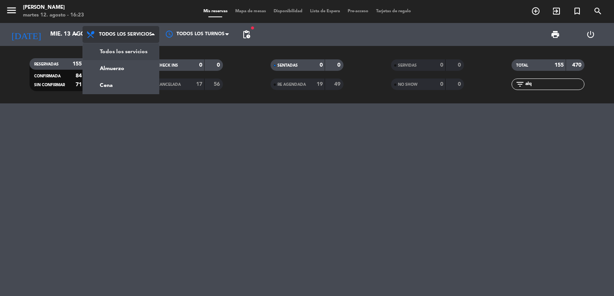
click at [125, 49] on div "menu Don Julio martes 12. agosto - 16:23 Mis reservas Mapa de mesas Disponibili…" at bounding box center [307, 52] width 614 height 104
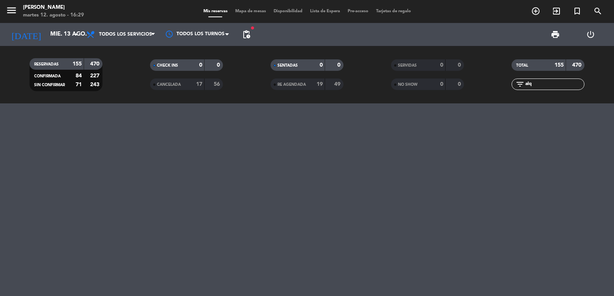
click at [61, 139] on div at bounding box center [307, 200] width 614 height 193
click at [115, 34] on span "Todos los servicios" at bounding box center [125, 34] width 53 height 5
click at [74, 148] on div at bounding box center [307, 200] width 614 height 193
click at [84, 38] on span "Todos los servicios" at bounding box center [120, 34] width 77 height 17
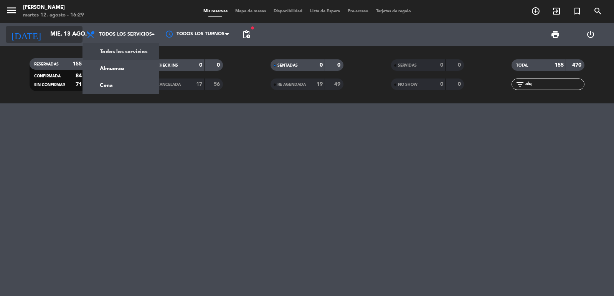
click at [73, 38] on icon "arrow_drop_down" at bounding box center [75, 34] width 9 height 9
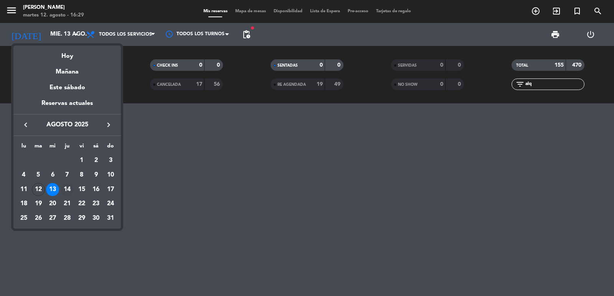
click at [69, 193] on div "14" at bounding box center [67, 189] width 13 height 13
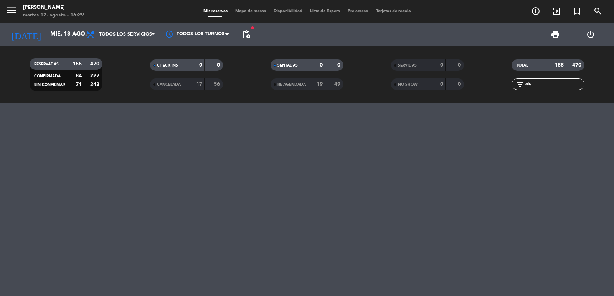
type input "jue. 14 ago."
drag, startPoint x: 376, startPoint y: 163, endPoint x: 613, endPoint y: 167, distance: 237.1
click at [613, 167] on div at bounding box center [307, 200] width 614 height 193
click at [595, 13] on icon "search" at bounding box center [597, 11] width 9 height 9
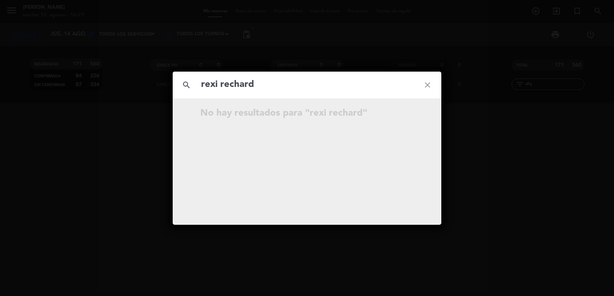
click at [237, 82] on input "rexi rechard" at bounding box center [306, 85] width 213 height 16
type input "rexi rexard"
drag, startPoint x: 217, startPoint y: 86, endPoint x: 95, endPoint y: 55, distance: 126.3
click at [103, 59] on div "search rexi rexard close No hay resultados para "rexi rexard"" at bounding box center [307, 148] width 614 height 296
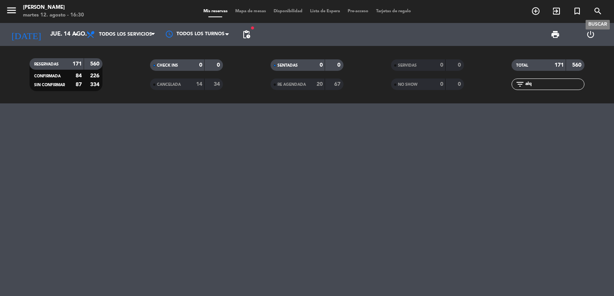
click at [592, 10] on span "search" at bounding box center [597, 11] width 21 height 13
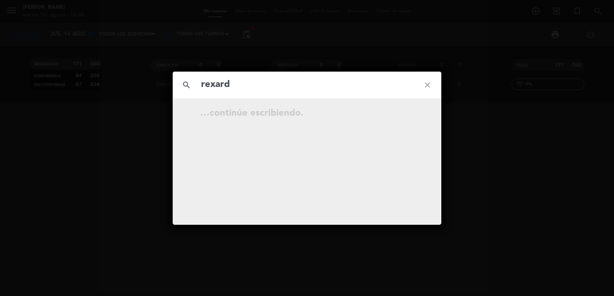
type input "rexard"
click at [318, 119] on div "No hay resultados para "rexard"" at bounding box center [307, 110] width 268 height 23
drag, startPoint x: 335, startPoint y: 92, endPoint x: 0, endPoint y: 90, distance: 335.2
click at [0, 90] on div "search rexard close No hay resultados para "rexard"" at bounding box center [307, 148] width 614 height 296
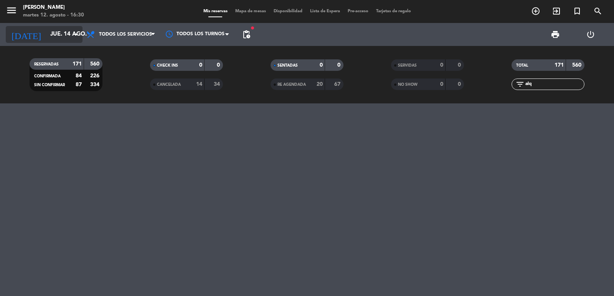
click at [52, 35] on input "jue. 14 ago." at bounding box center [83, 34] width 74 height 15
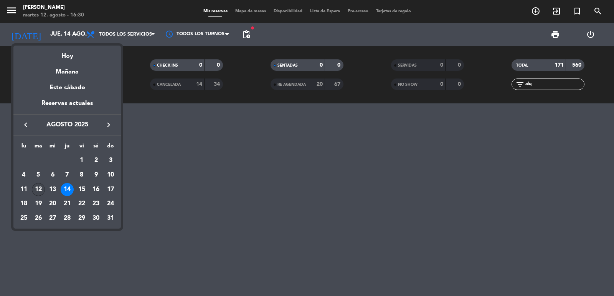
click at [41, 189] on div "12" at bounding box center [38, 189] width 13 height 13
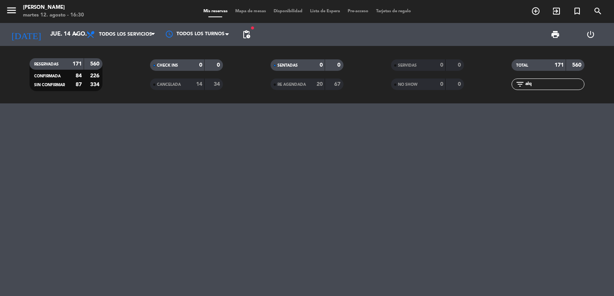
type input "mar. 12 ago."
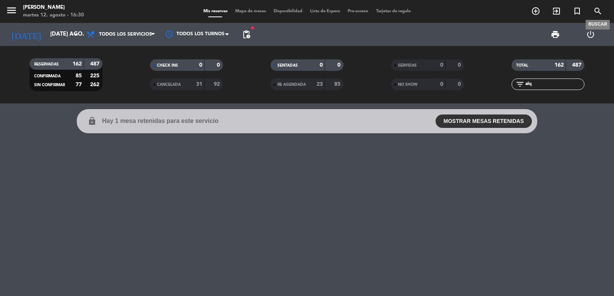
click at [599, 8] on icon "search" at bounding box center [597, 11] width 9 height 9
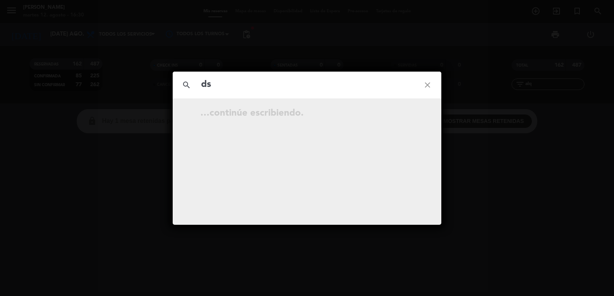
type input "d"
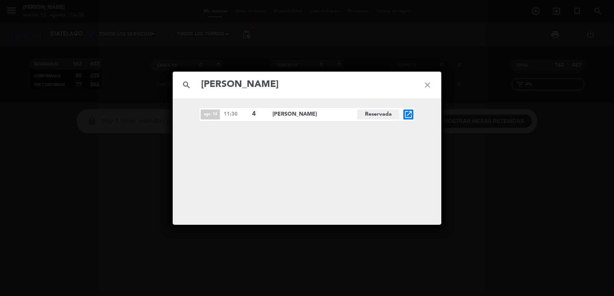
type input "sergi rexach"
click at [408, 114] on icon "open_in_new" at bounding box center [407, 114] width 9 height 9
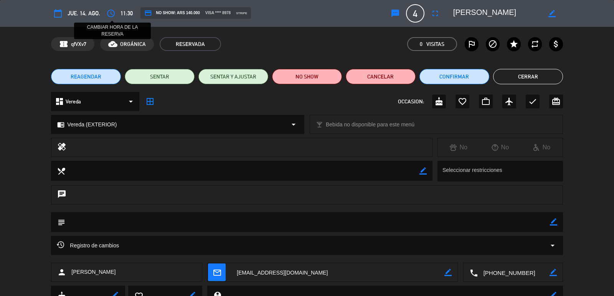
click at [112, 12] on icon "access_time" at bounding box center [110, 13] width 9 height 9
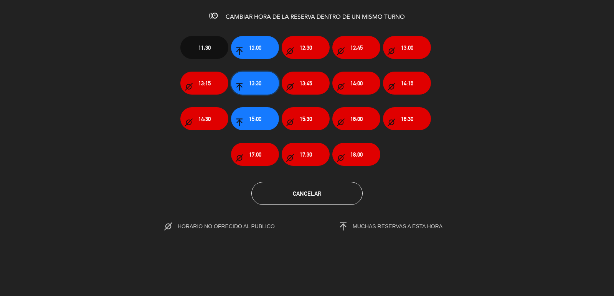
click at [252, 82] on span "13:30" at bounding box center [255, 83] width 12 height 9
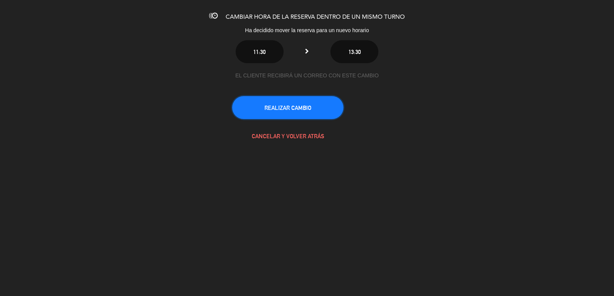
click at [310, 105] on button "REALIZAR CAMBIO" at bounding box center [287, 107] width 111 height 23
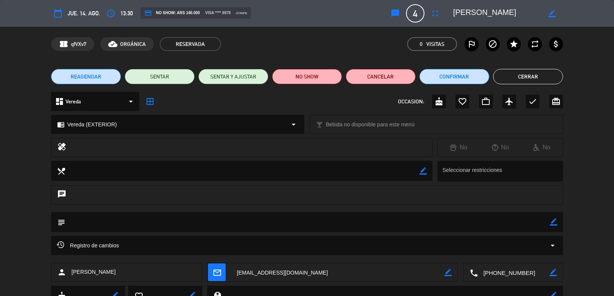
click at [529, 77] on button "Cerrar" at bounding box center [528, 76] width 70 height 15
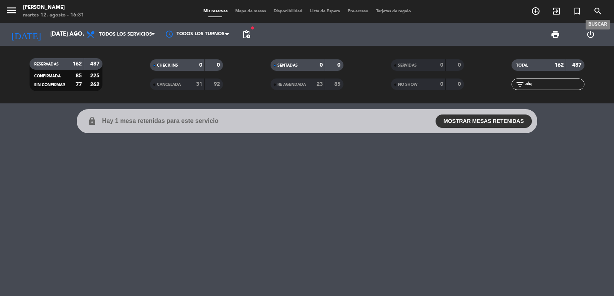
click at [595, 12] on icon "search" at bounding box center [597, 11] width 9 height 9
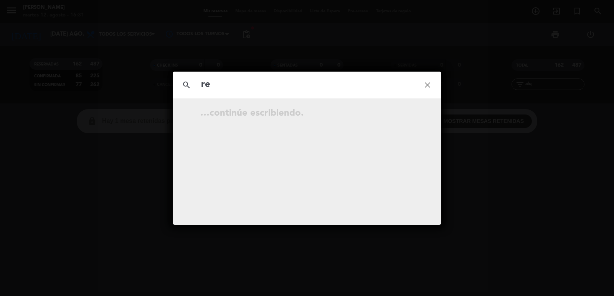
type input "r"
click at [137, 170] on div "search close Ingrese arriba un Nombre, Teléfono, o Email." at bounding box center [307, 148] width 614 height 296
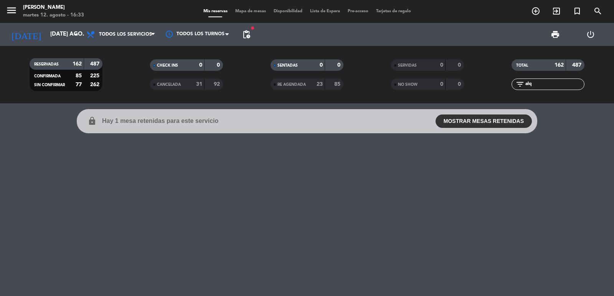
click at [25, 107] on div "lock Hay 1 mesa retenidas para este servicio MOSTRAR MESAS RETENIDAS 11:30 3 SA…" at bounding box center [307, 200] width 614 height 193
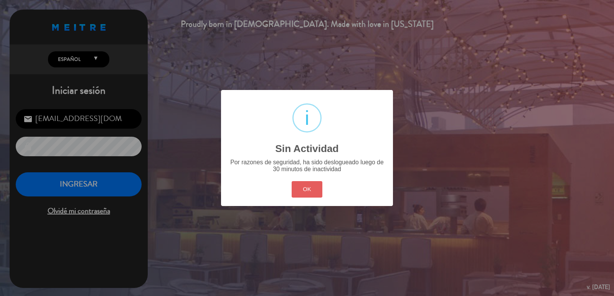
click at [300, 189] on button "OK" at bounding box center [306, 189] width 31 height 16
